Goal: Transaction & Acquisition: Purchase product/service

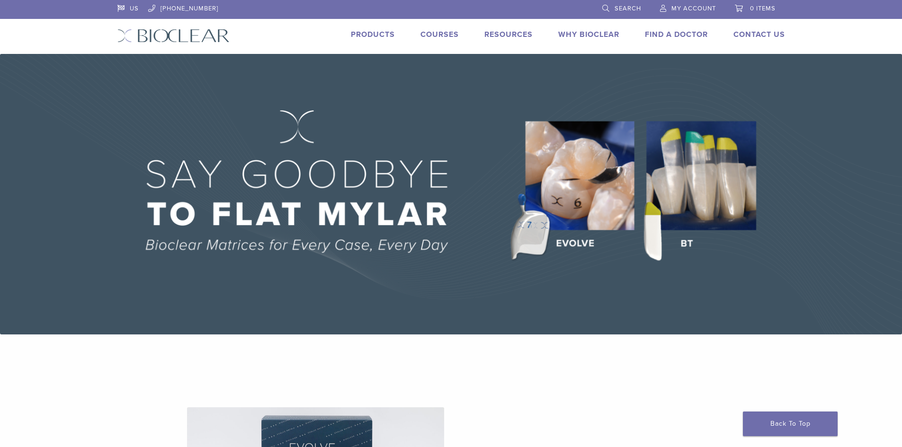
click at [385, 34] on link "Products" at bounding box center [373, 34] width 44 height 9
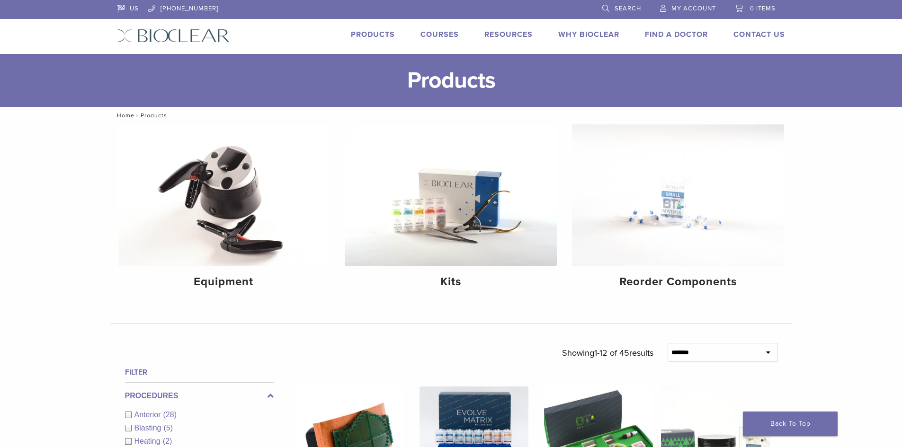
click at [685, 14] on li "My Account" at bounding box center [688, 9] width 75 height 18
click at [686, 7] on span "My Account" at bounding box center [693, 9] width 45 height 8
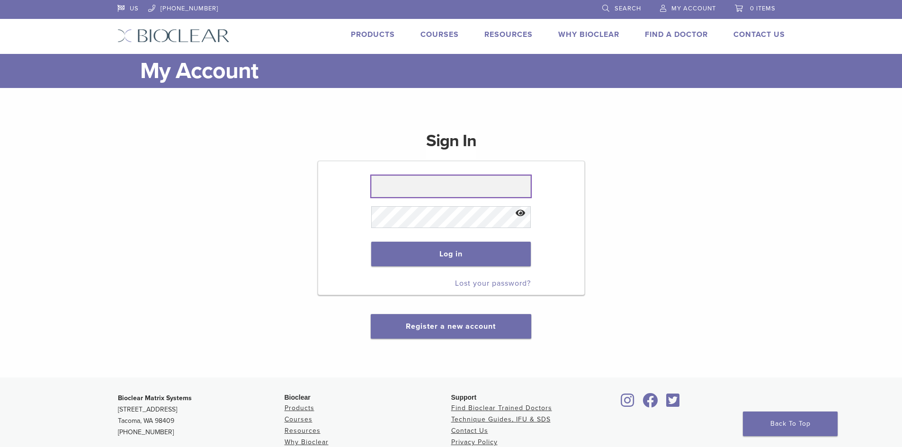
click at [458, 183] on input "text" at bounding box center [451, 187] width 160 height 22
type input "**********"
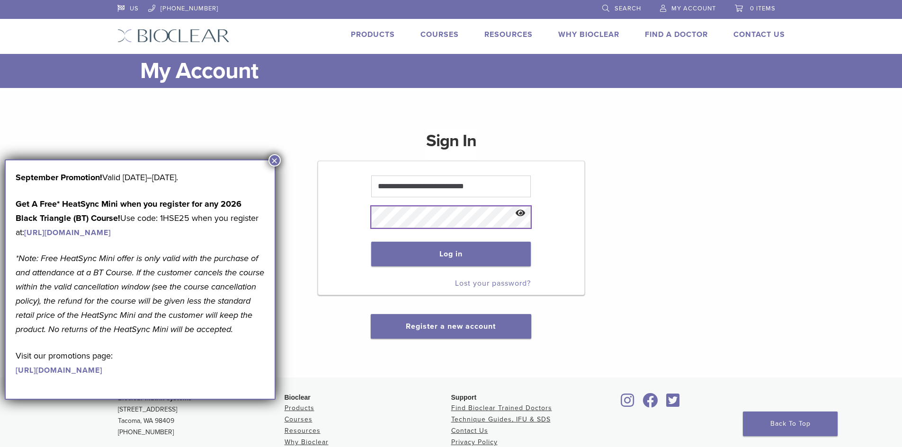
click at [371, 242] on button "Log in" at bounding box center [451, 254] width 160 height 25
click at [278, 161] on button "×" at bounding box center [274, 160] width 12 height 12
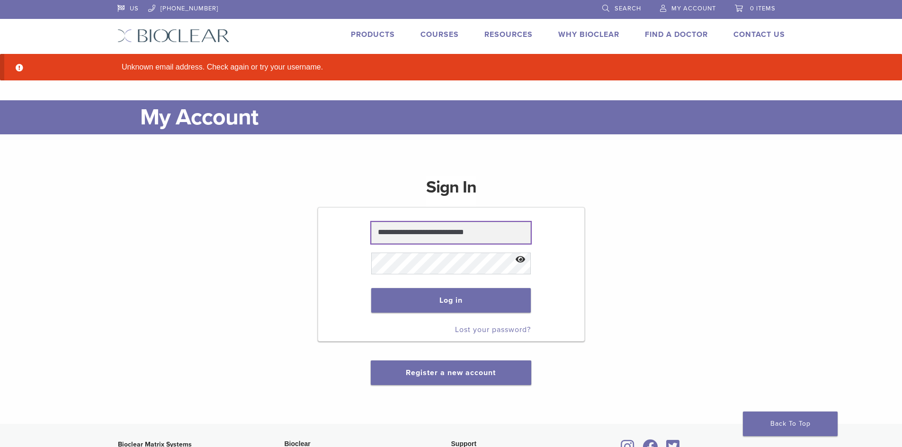
drag, startPoint x: 494, startPoint y: 230, endPoint x: 0, endPoint y: 210, distance: 494.8
click at [0, 210] on main "**********" at bounding box center [451, 262] width 902 height 324
type input "**********"
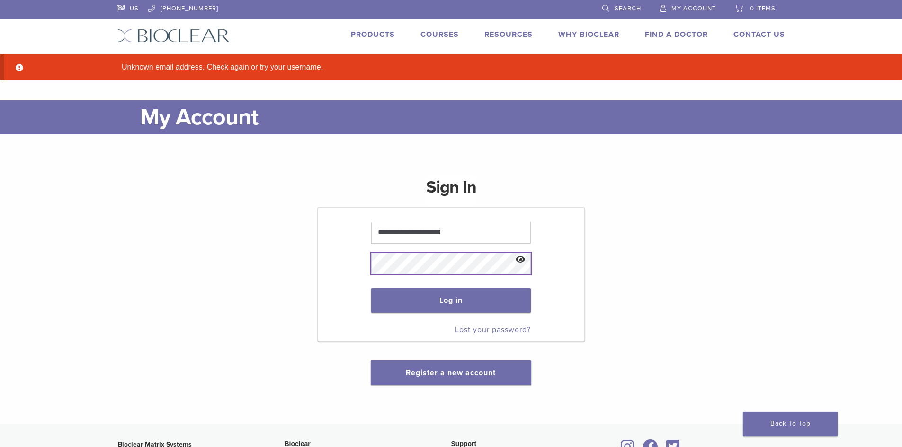
click at [371, 288] on button "Log in" at bounding box center [451, 300] width 160 height 25
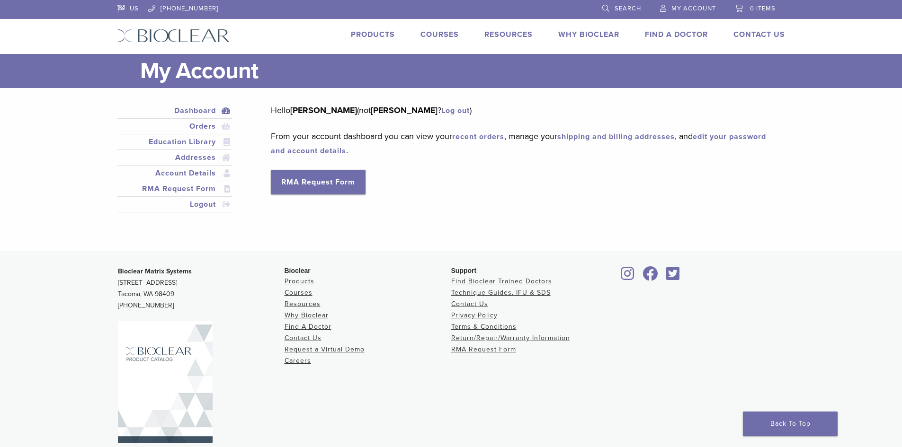
click at [378, 37] on link "Products" at bounding box center [373, 34] width 44 height 9
click at [198, 128] on link "Orders" at bounding box center [175, 126] width 112 height 11
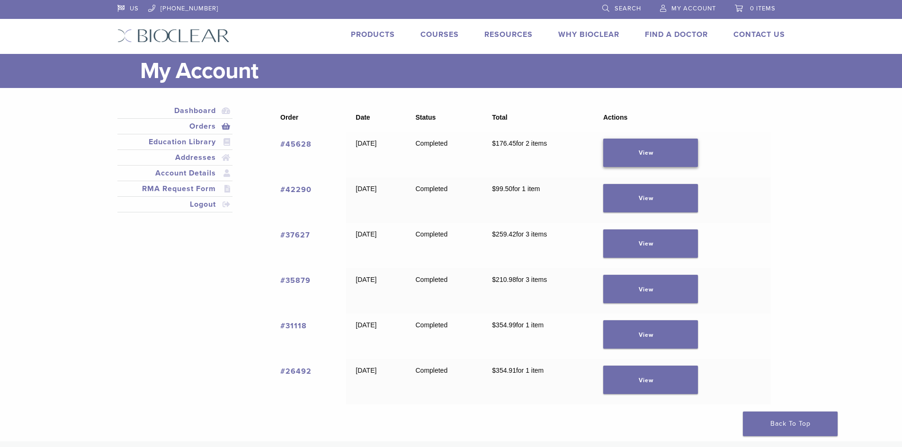
click at [643, 153] on link "View" at bounding box center [650, 153] width 95 height 28
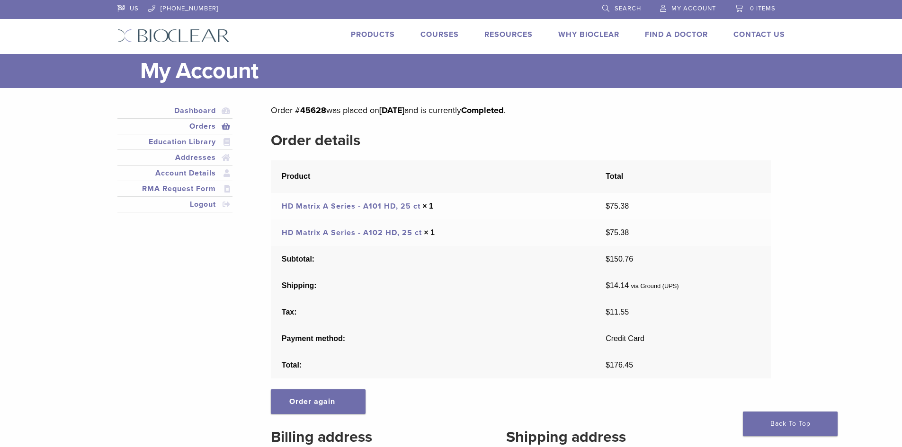
click at [383, 207] on link "HD Matrix A Series - A101 HD, 25 ct" at bounding box center [351, 206] width 139 height 9
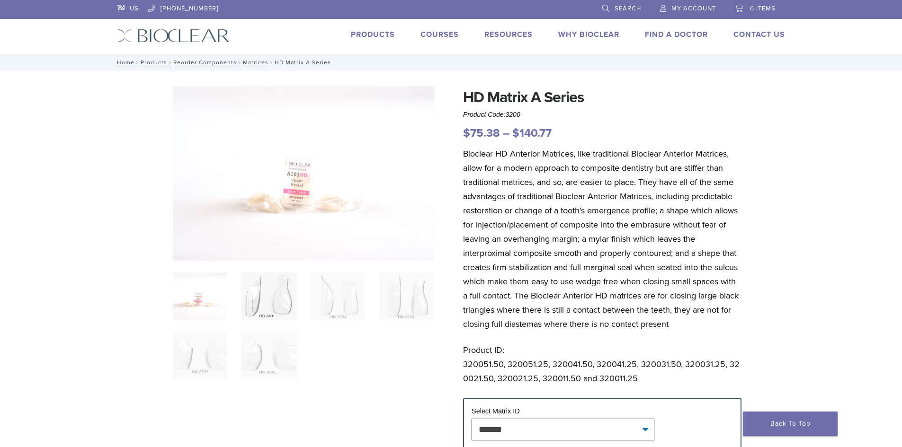
click at [267, 303] on img at bounding box center [268, 296] width 54 height 47
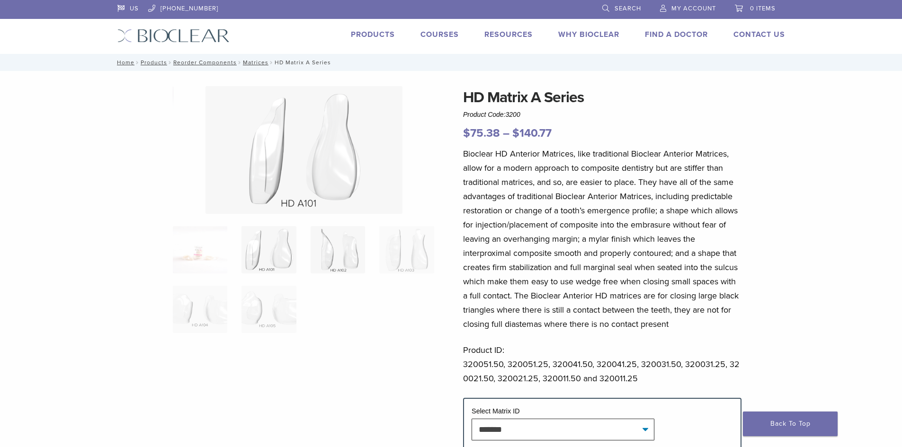
click at [355, 255] on img at bounding box center [338, 249] width 54 height 47
click at [299, 255] on ol at bounding box center [304, 285] width 276 height 119
click at [279, 255] on img at bounding box center [268, 249] width 54 height 47
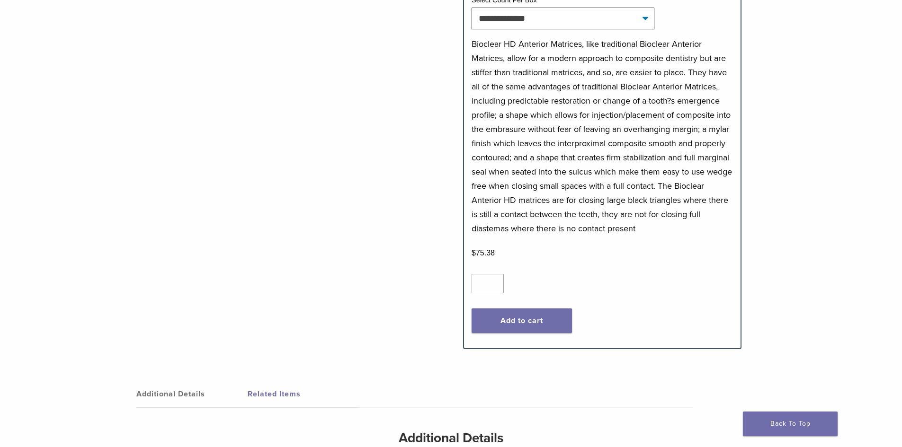
scroll to position [521, 0]
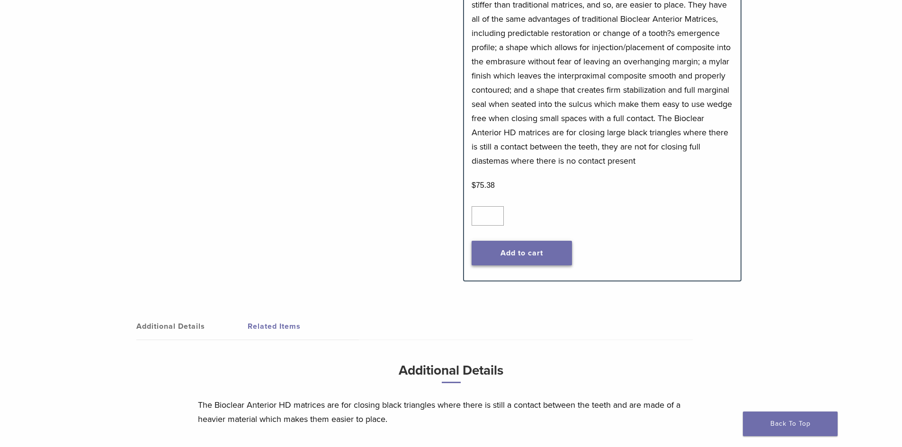
click at [532, 261] on button "Add to cart" at bounding box center [522, 253] width 100 height 25
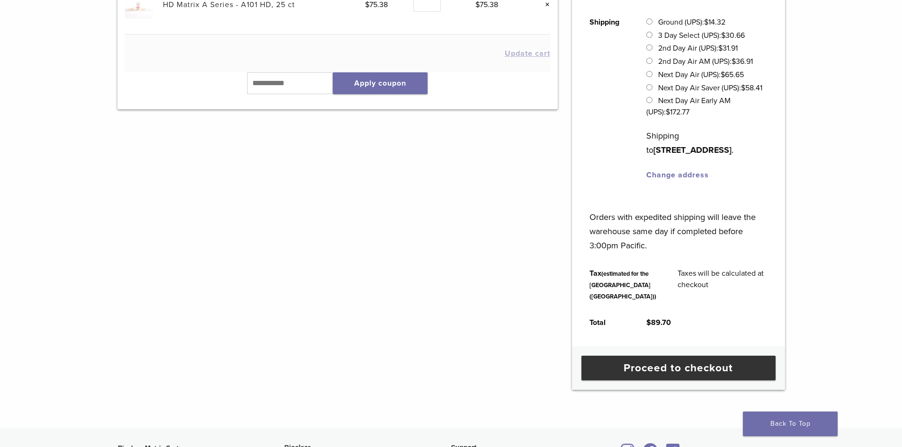
scroll to position [331, 0]
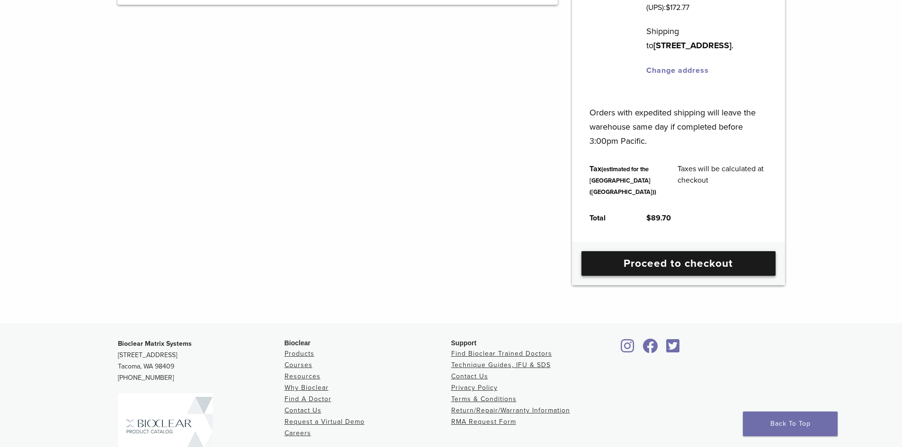
click at [668, 276] on link "Proceed to checkout" at bounding box center [678, 263] width 194 height 25
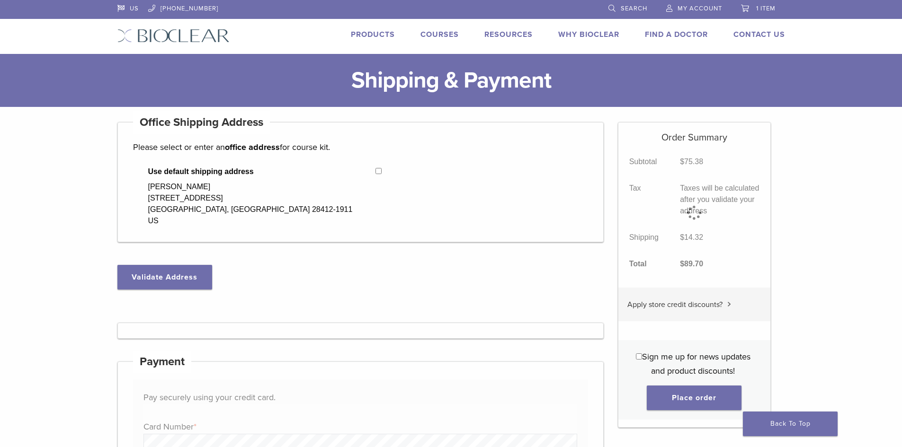
select select "**"
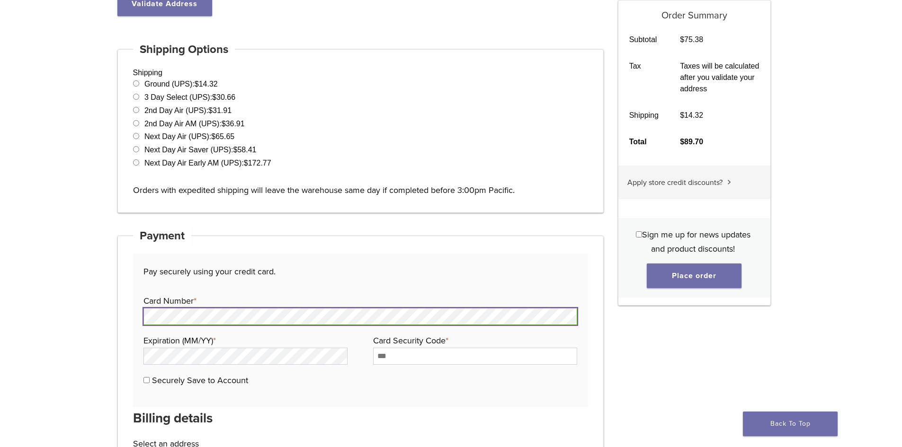
scroll to position [337, 0]
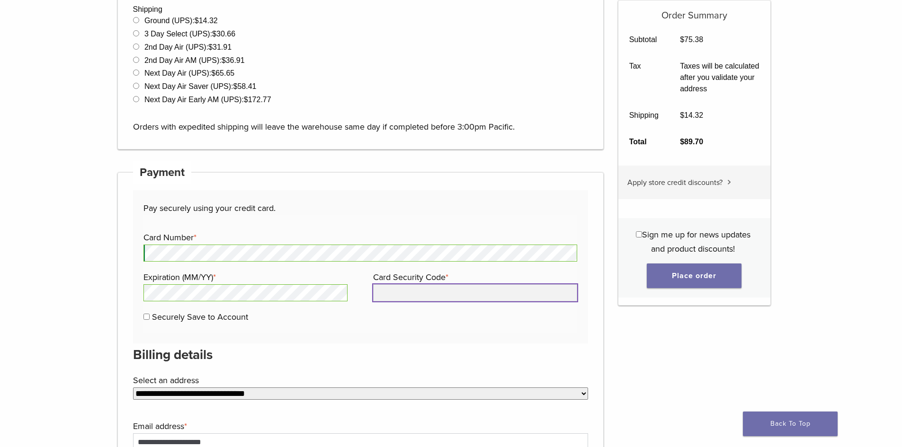
click at [394, 294] on input "Card Security Code *" at bounding box center [475, 293] width 204 height 17
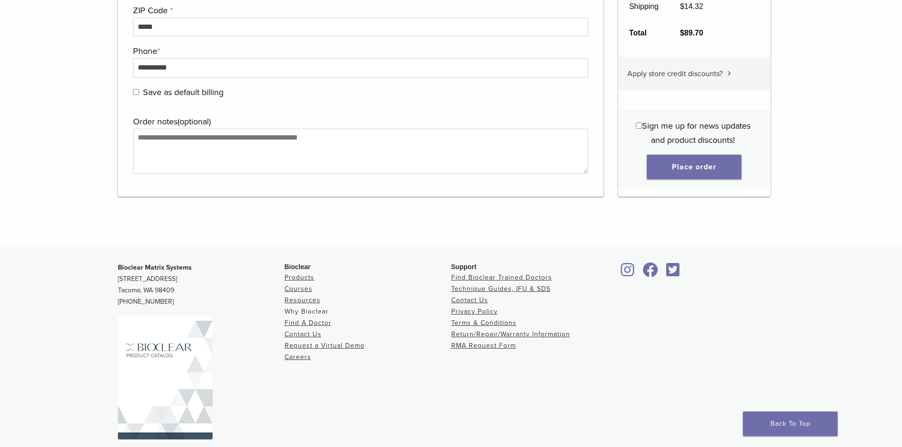
scroll to position [1082, 0]
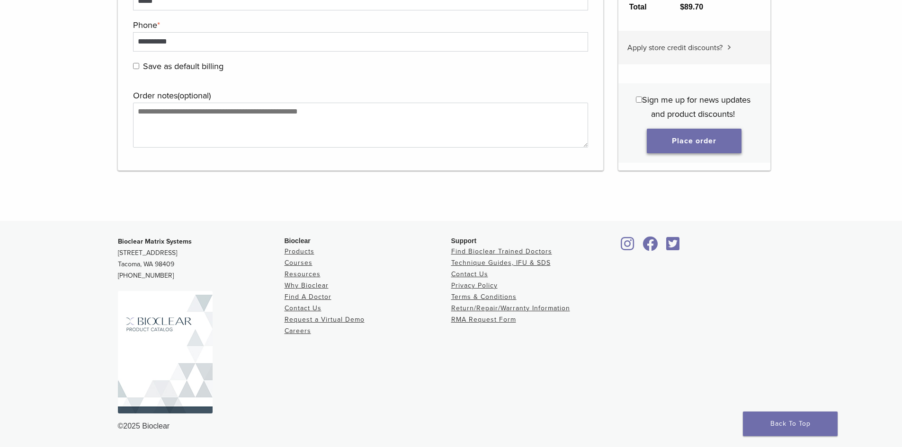
type input "****"
click at [695, 145] on button "Place order" at bounding box center [694, 141] width 95 height 25
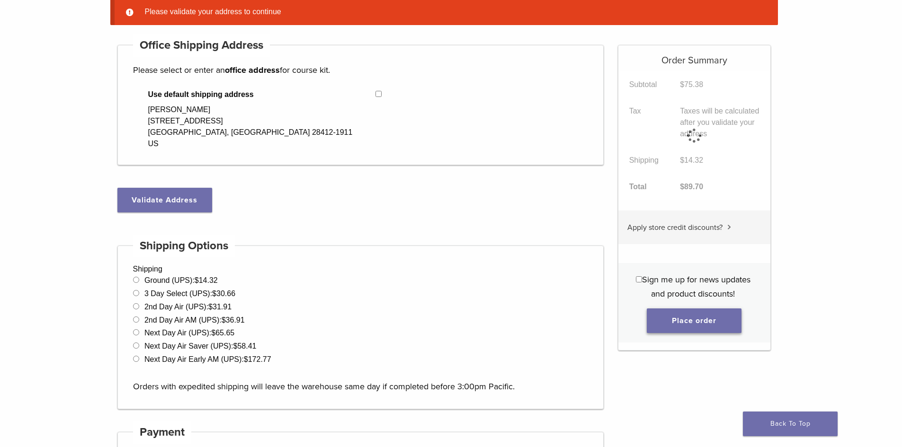
scroll to position [75, 0]
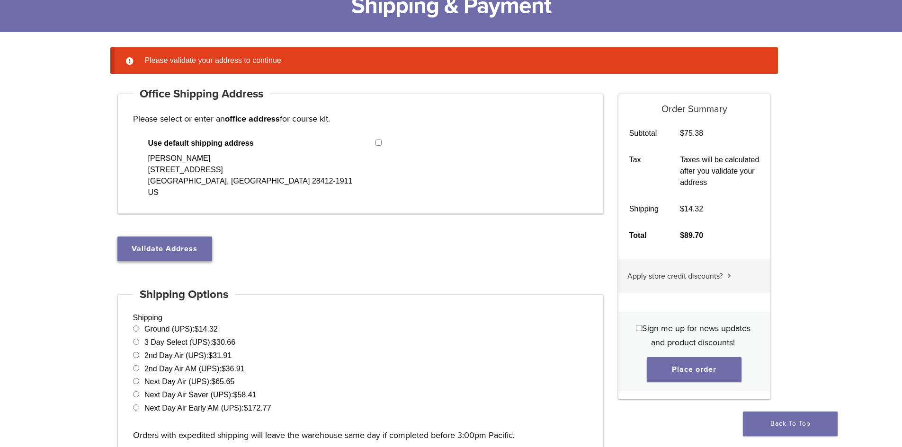
click at [148, 255] on button "Validate Address" at bounding box center [164, 249] width 95 height 25
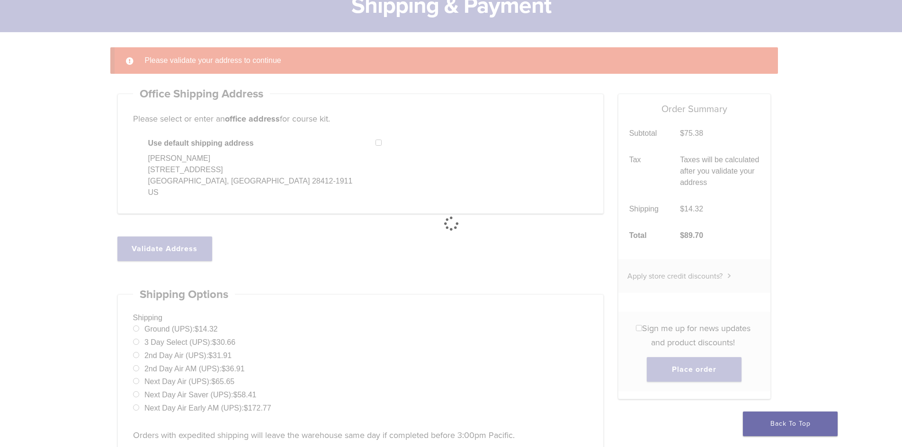
select select "**"
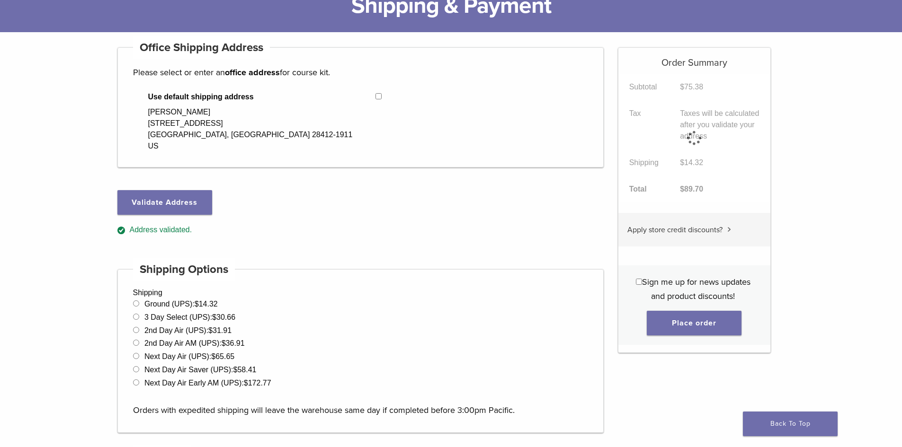
click at [707, 330] on div "Order Summary Subtotal $ 75.38 Tax Taxes will be calculated after you validate …" at bounding box center [694, 200] width 153 height 306
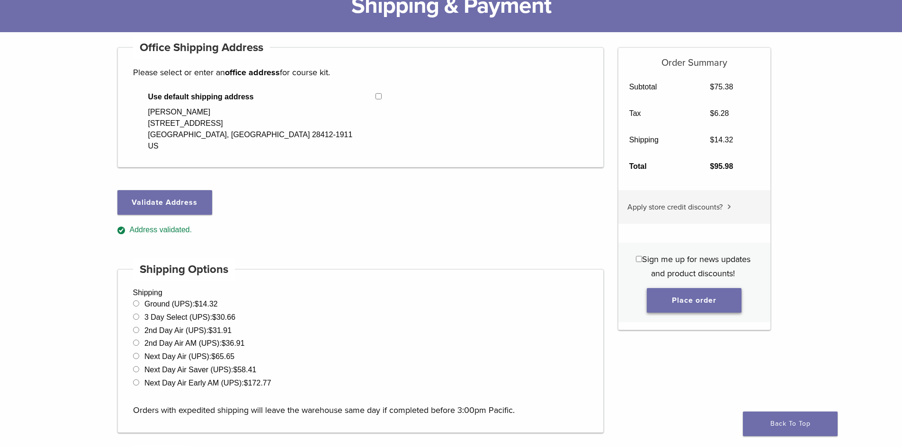
click at [720, 304] on button "Place order" at bounding box center [694, 300] width 95 height 25
